Goal: Communication & Community: Answer question/provide support

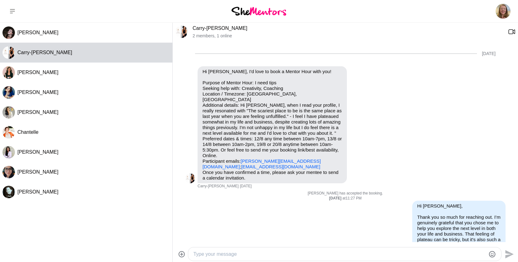
click at [252, 257] on textarea "Type your message" at bounding box center [339, 253] width 292 height 7
click at [180, 252] on icon at bounding box center [181, 253] width 7 height 7
click at [0, 0] on input "File upload" at bounding box center [0, 0] width 0 height 0
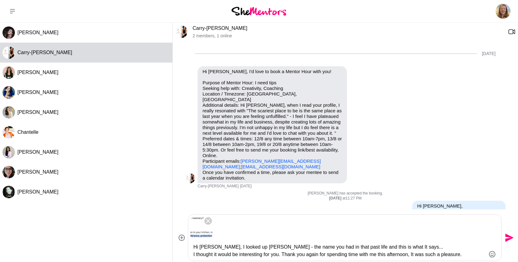
type textarea "Hi [PERSON_NAME], I looked up [PERSON_NAME] - the name you had in that past lif…"
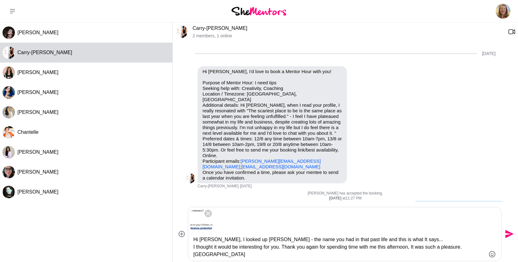
click at [470, 248] on textarea "Hi [PERSON_NAME], I looked up [PERSON_NAME] - the name you had in that past lif…" at bounding box center [339, 247] width 292 height 22
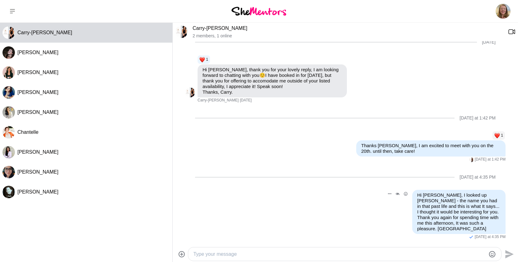
scroll to position [335, 0]
click at [181, 254] on icon at bounding box center [182, 254] width 6 height 6
click at [0, 0] on input "File upload" at bounding box center [0, 0] width 0 height 0
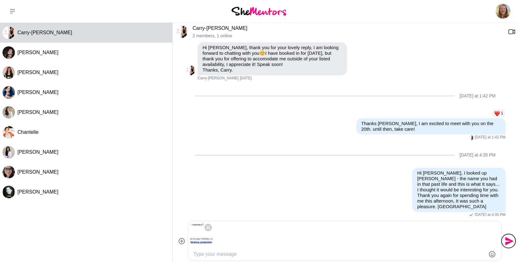
click at [507, 241] on icon "Send" at bounding box center [509, 241] width 8 height 8
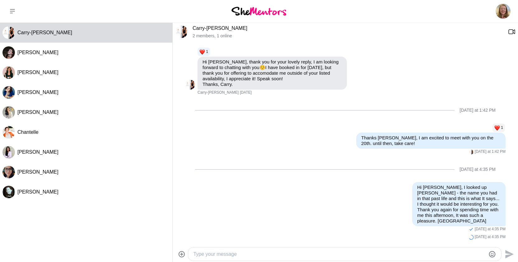
scroll to position [343, 0]
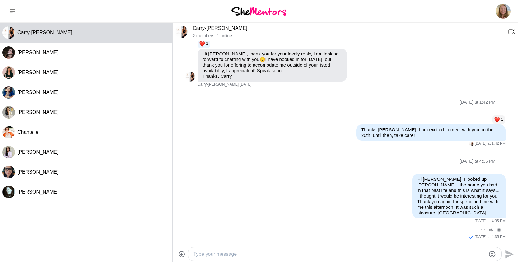
click at [445, 234] on div "Reply Pin Mark as unread Edit Message Delete [DATE] at 4:35 PM" at bounding box center [345, 233] width 320 height 14
click at [483, 230] on icon "Open Message Actions Menu" at bounding box center [482, 229] width 3 height 1
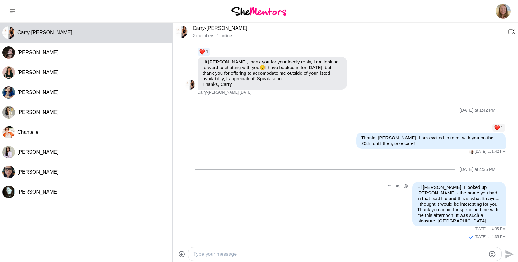
click at [341, 227] on div "Reply Pin Mark as unread Edit Message Delete Hi [PERSON_NAME], I looked up [PER…" at bounding box center [345, 207] width 320 height 50
click at [372, 251] on textarea "Type your message" at bounding box center [339, 253] width 292 height 7
click at [239, 255] on textarea "oops the image didnt attach... ill email it to you instead" at bounding box center [339, 253] width 292 height 7
type textarea "oops the image didn't attach... ill email it to you instead"
click at [506, 254] on icon "Send" at bounding box center [509, 254] width 10 height 10
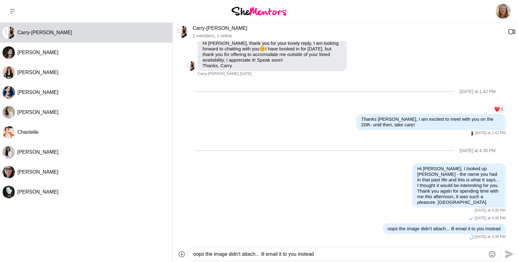
scroll to position [362, 0]
